Goal: Information Seeking & Learning: Check status

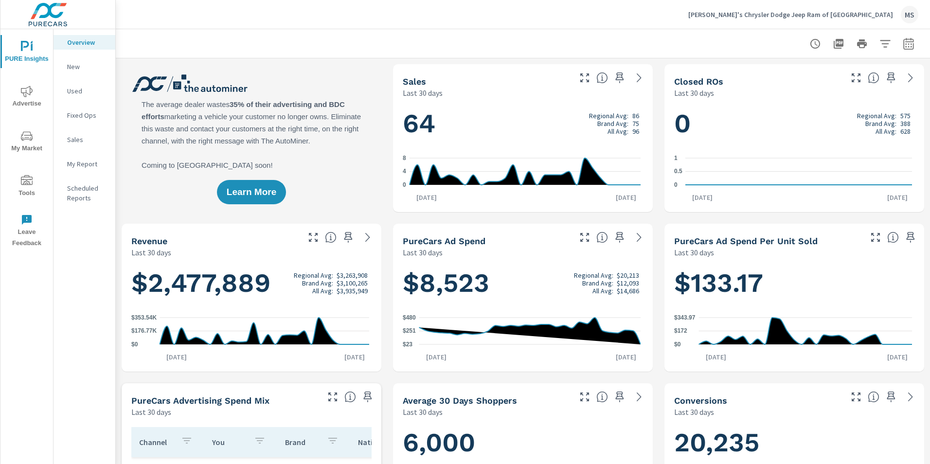
click at [29, 141] on icon "nav menu" at bounding box center [27, 136] width 12 height 12
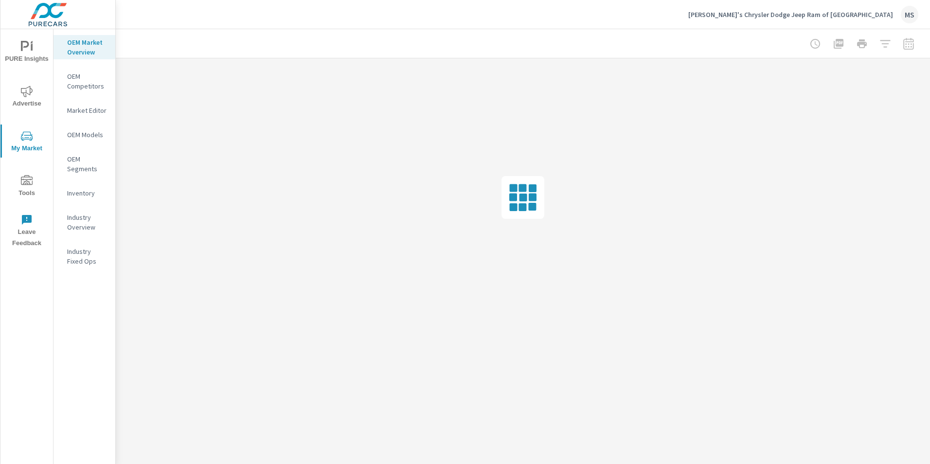
click at [33, 103] on span "Advertise" at bounding box center [26, 98] width 47 height 24
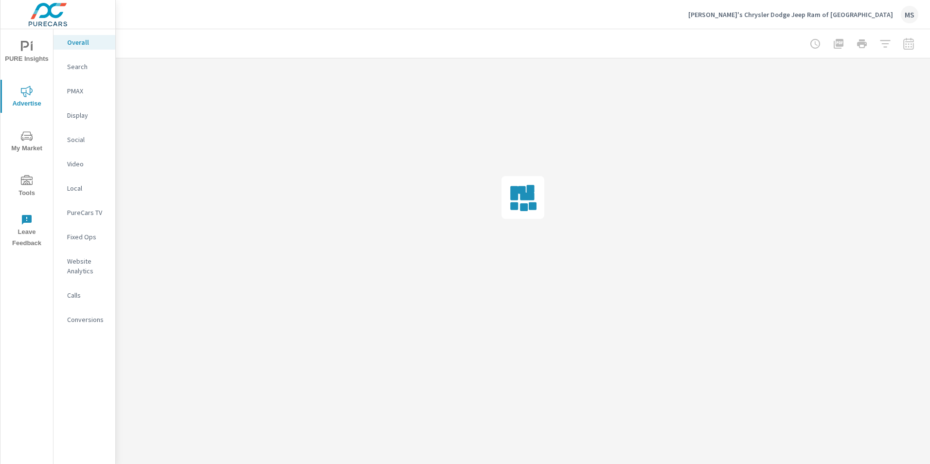
click at [81, 264] on p "Website Analytics" at bounding box center [87, 265] width 40 height 19
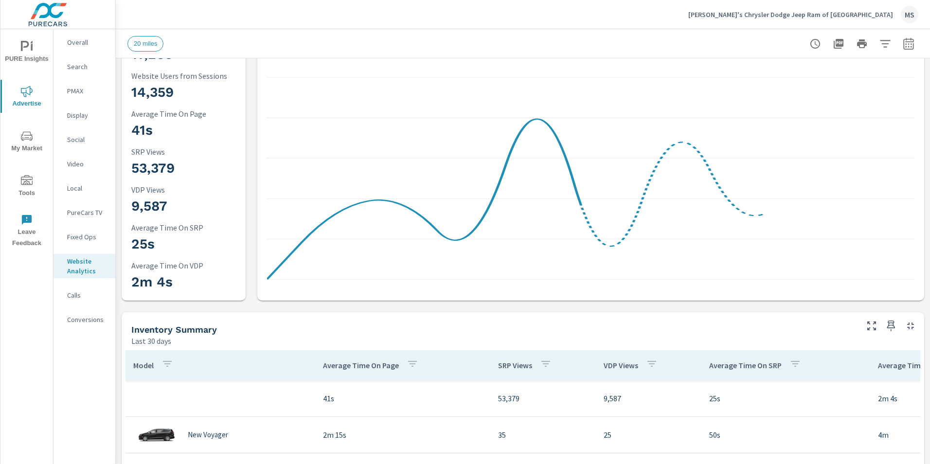
scroll to position [146, 0]
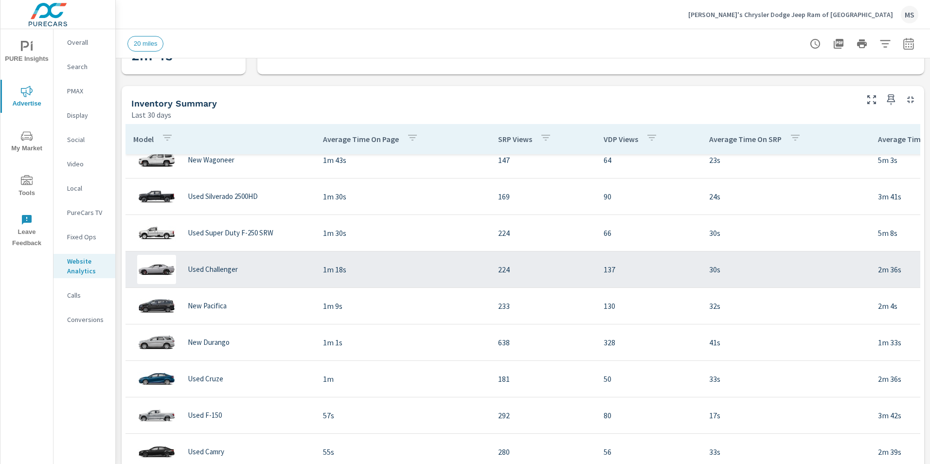
scroll to position [389, 0]
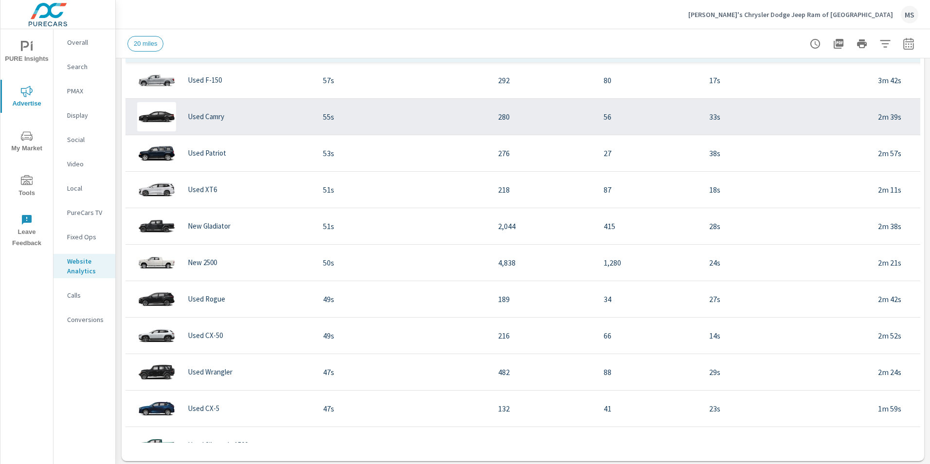
scroll to position [243, 0]
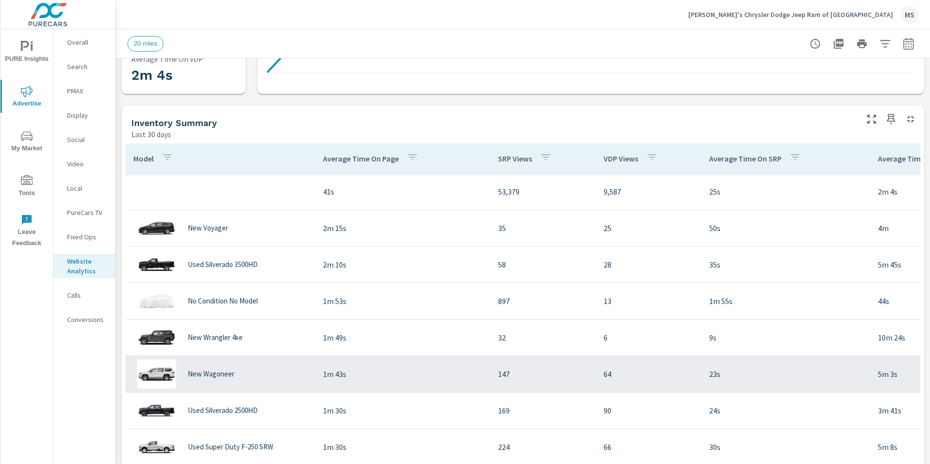
scroll to position [194, 0]
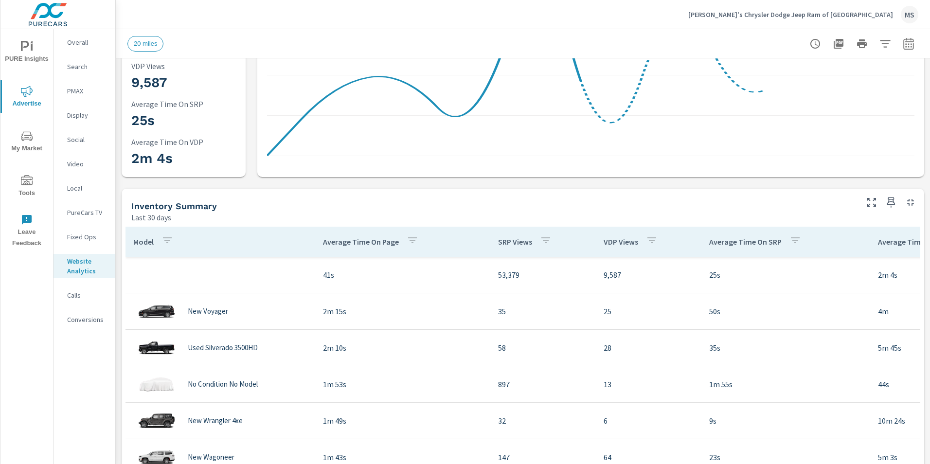
click at [385, 241] on p "Average Time On Page" at bounding box center [361, 242] width 76 height 10
click at [389, 245] on p "Average Time On Page" at bounding box center [361, 242] width 76 height 10
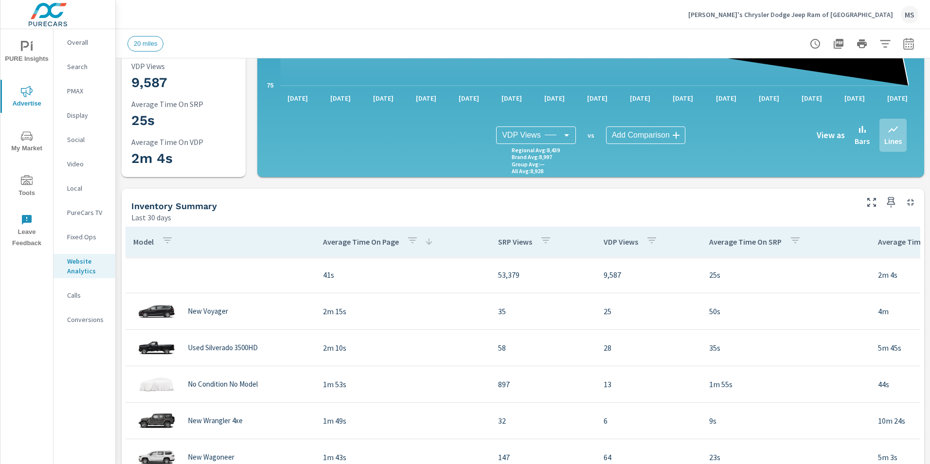
click at [529, 238] on p "SRP Views" at bounding box center [515, 242] width 34 height 10
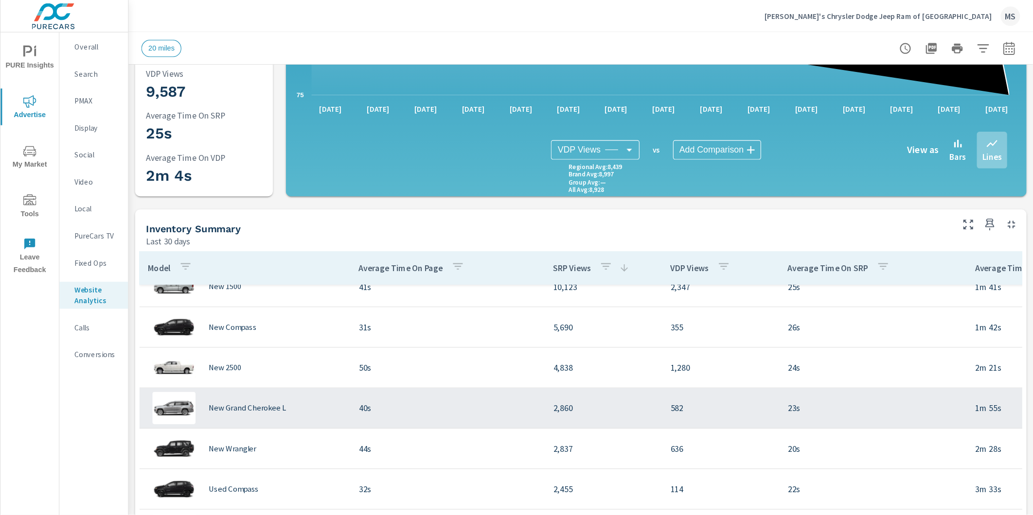
scroll to position [146, 0]
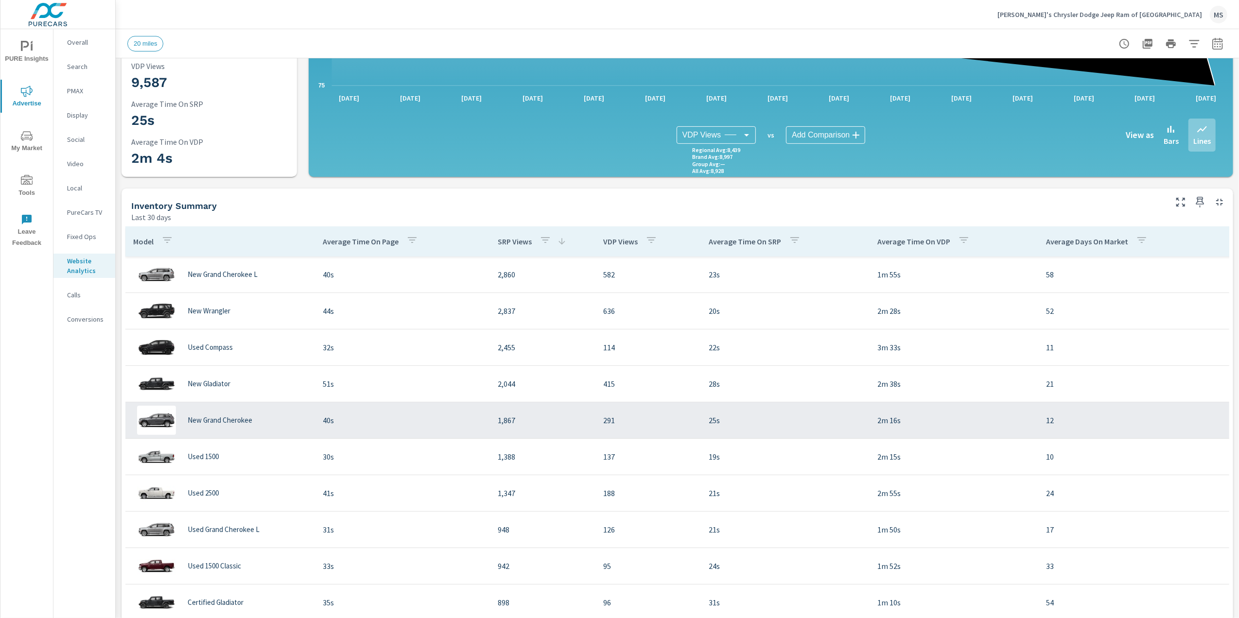
scroll to position [194, 0]
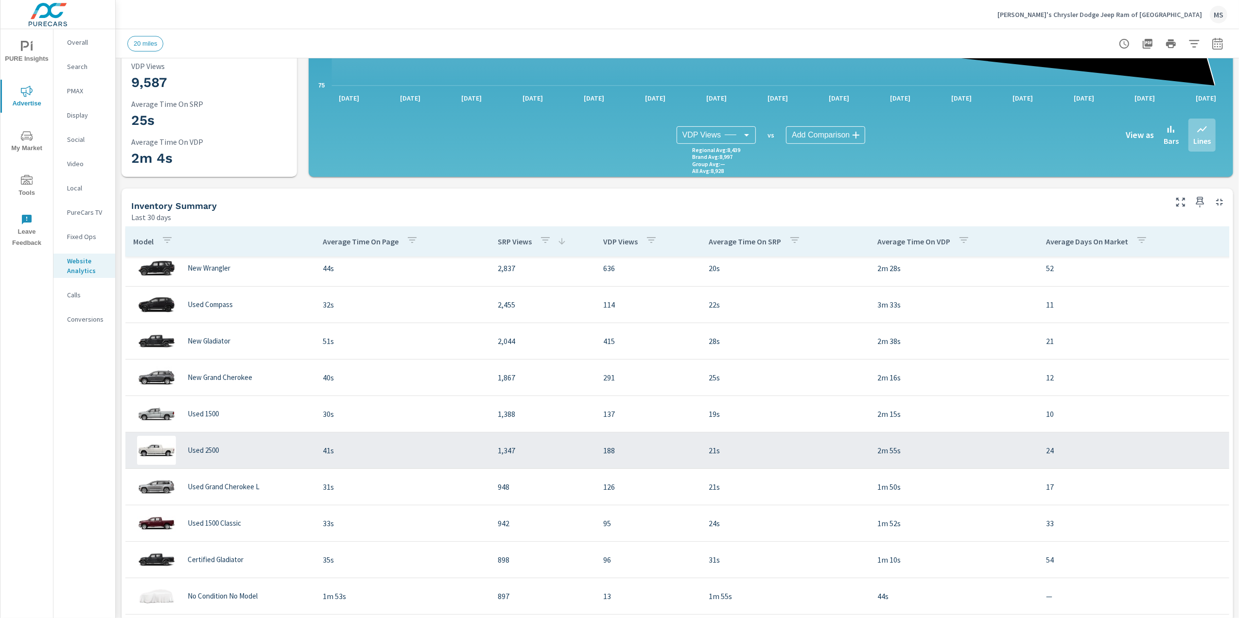
scroll to position [340, 0]
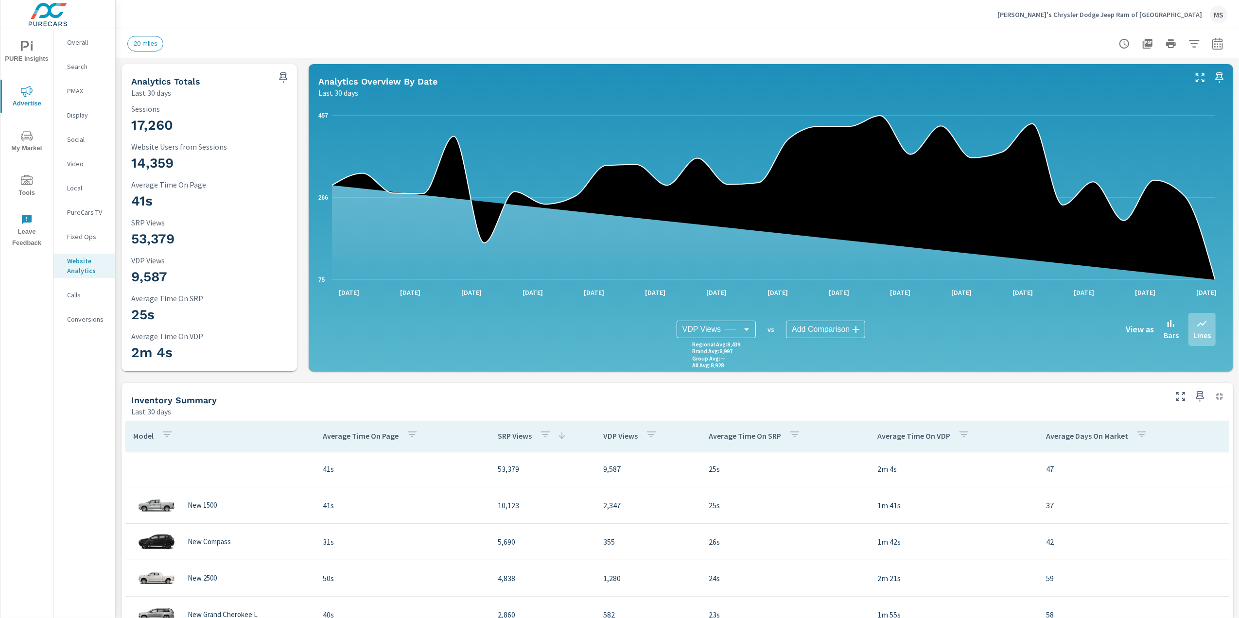
click at [929, 45] on icon "button" at bounding box center [1218, 44] width 12 height 12
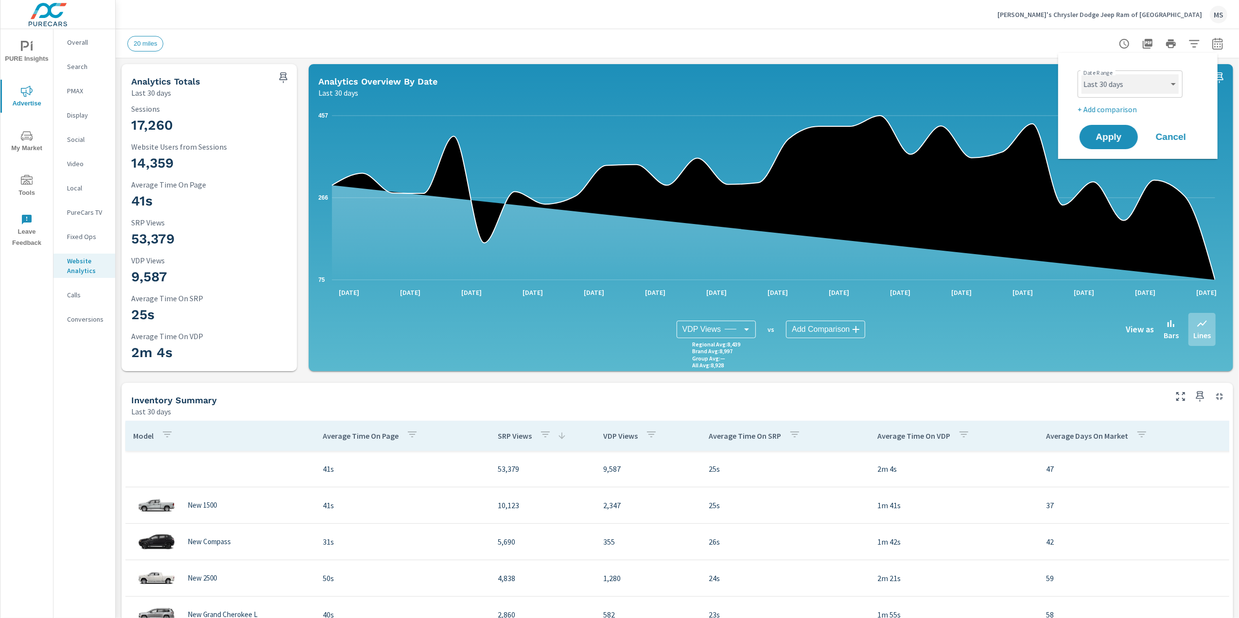
click at [929, 83] on select "Custom [DATE] Last week Last 7 days Last 14 days Last 30 days Last 45 days Last…" at bounding box center [1130, 83] width 97 height 19
click at [929, 74] on select "Custom [DATE] Last week Last 7 days Last 14 days Last 30 days Last 45 days Last…" at bounding box center [1130, 83] width 97 height 19
select select "Last 45 days"
click at [929, 137] on span "Apply" at bounding box center [1109, 137] width 40 height 9
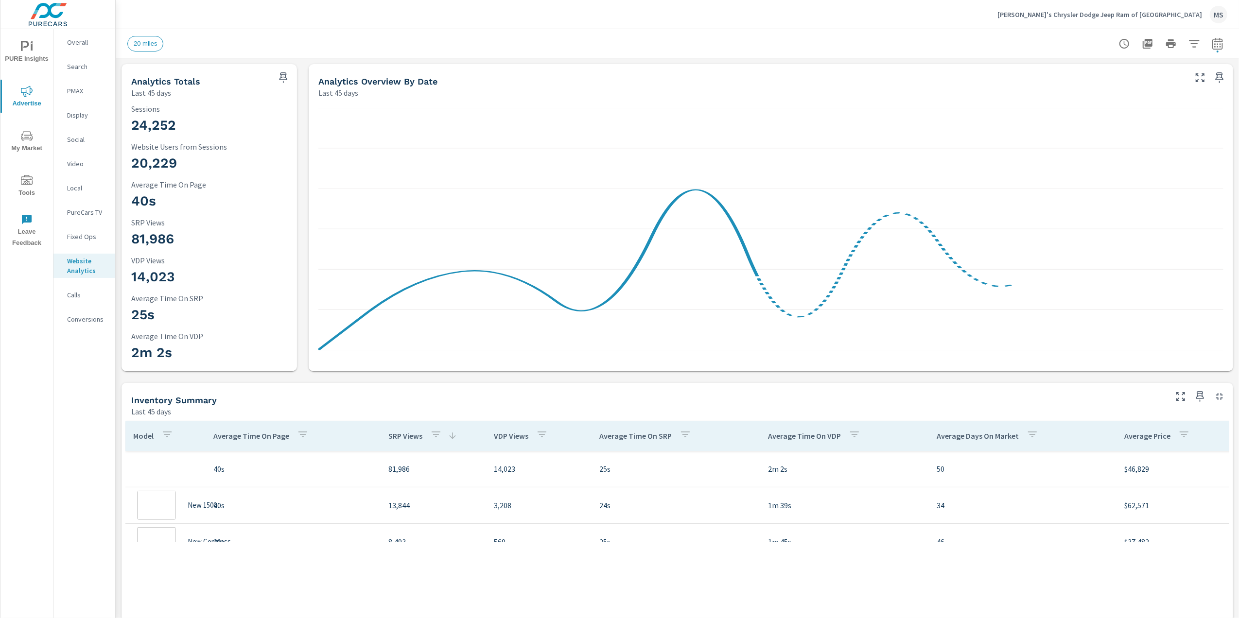
scroll to position [328, 0]
